Goal: Task Accomplishment & Management: Complete application form

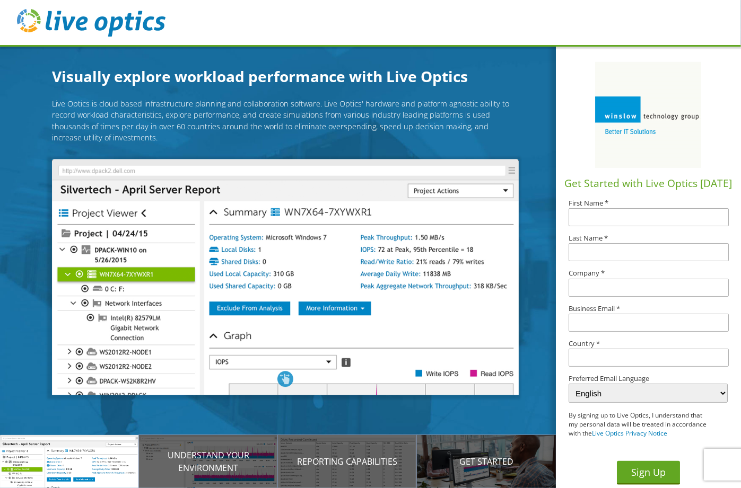
scroll to position [14, 0]
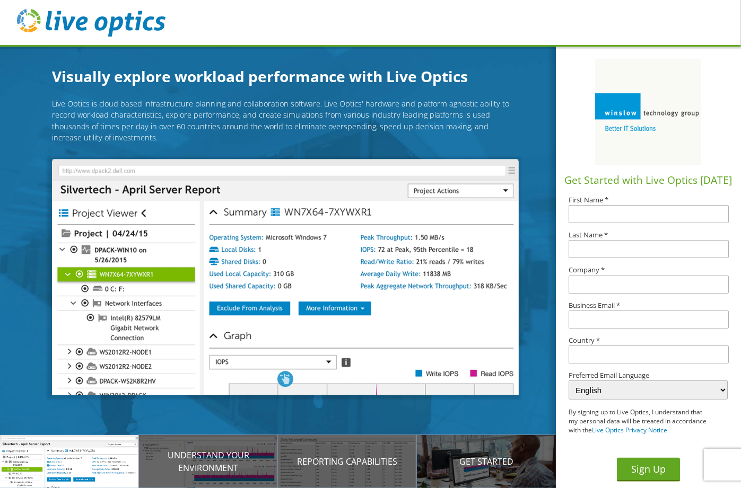
click at [590, 205] on input "text" at bounding box center [648, 214] width 160 height 18
type input "[PERSON_NAME]"
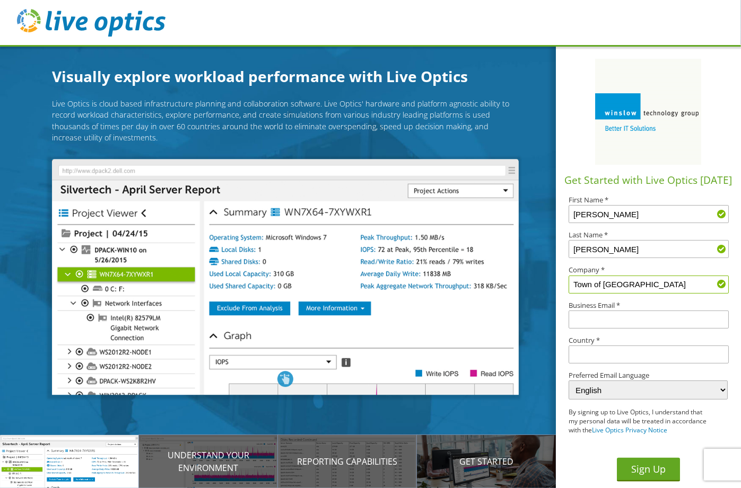
type input "Town of [GEOGRAPHIC_DATA]"
type input "[EMAIL_ADDRESS][DOMAIN_NAME]"
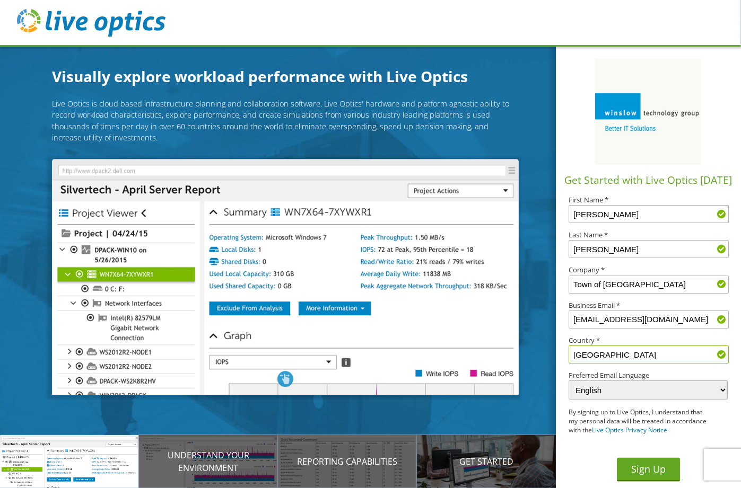
type input "[GEOGRAPHIC_DATA]"
click at [639, 473] on button "Sign Up" at bounding box center [648, 470] width 63 height 24
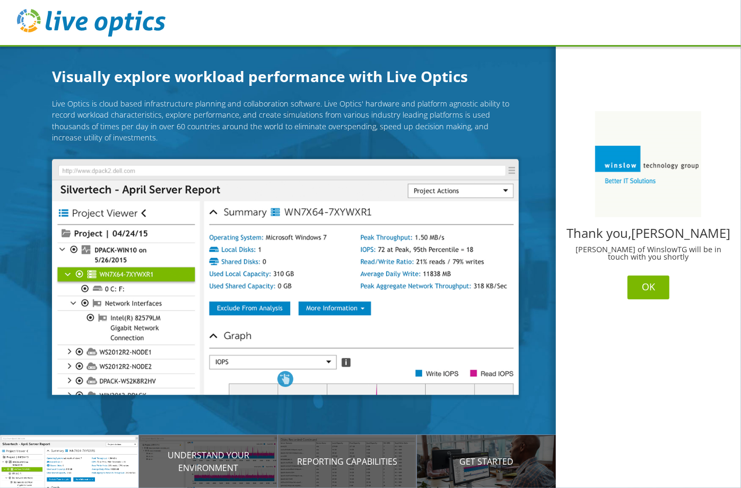
click at [648, 287] on button "OK" at bounding box center [648, 288] width 42 height 24
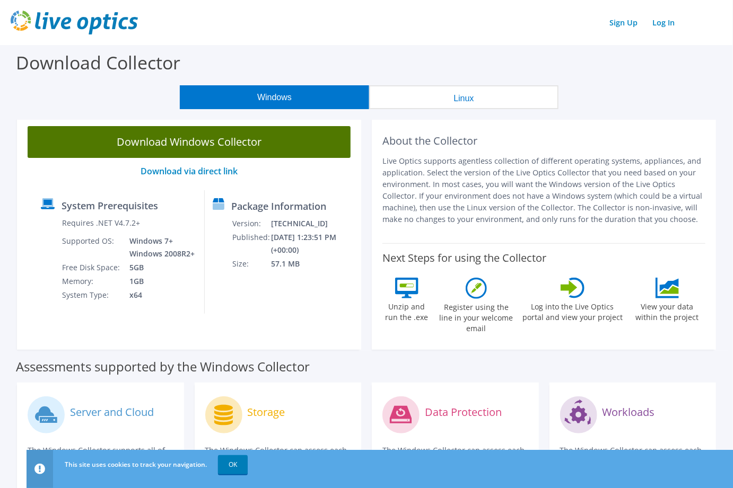
click at [210, 146] on link "Download Windows Collector" at bounding box center [189, 142] width 323 height 32
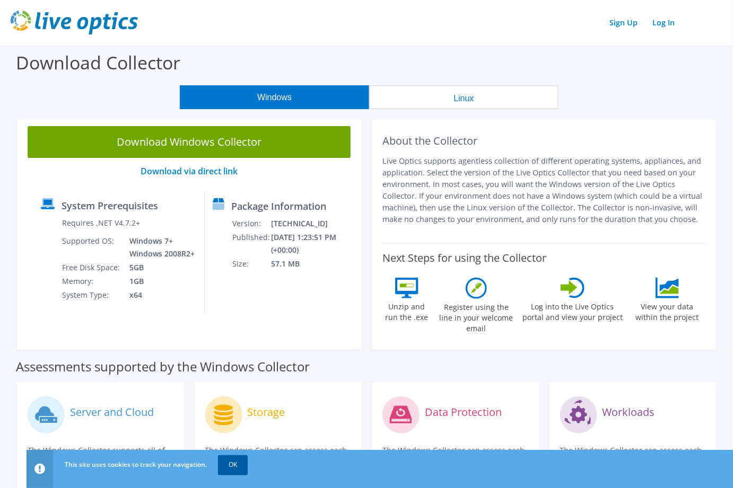
click at [233, 464] on link "OK" at bounding box center [233, 464] width 30 height 19
